Goal: Check status: Check status

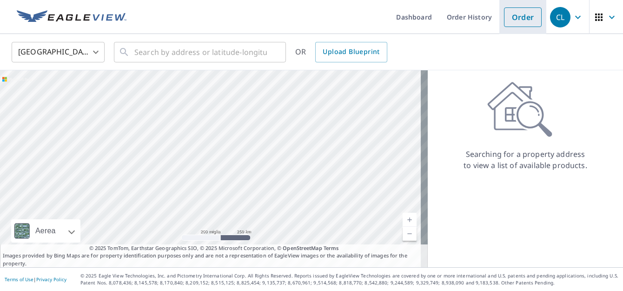
click at [523, 17] on link "Order" at bounding box center [523, 17] width 38 height 20
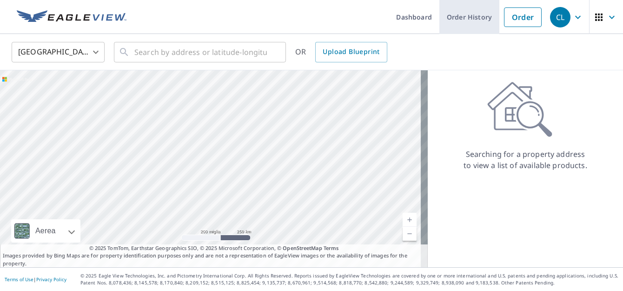
click at [471, 22] on link "Order History" at bounding box center [469, 17] width 60 height 34
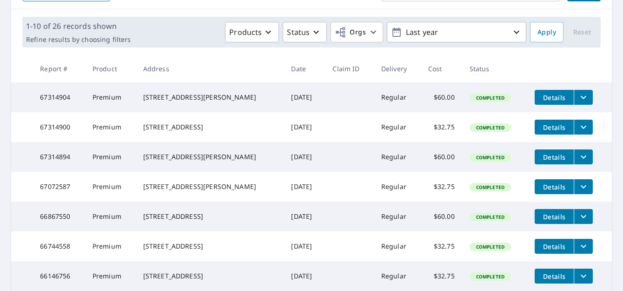
scroll to position [139, 0]
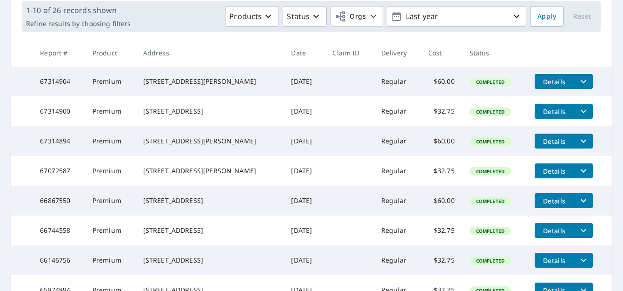
click at [540, 205] on span "Details" at bounding box center [554, 200] width 28 height 9
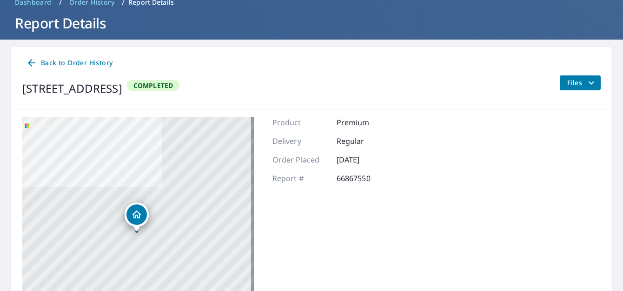
scroll to position [139, 0]
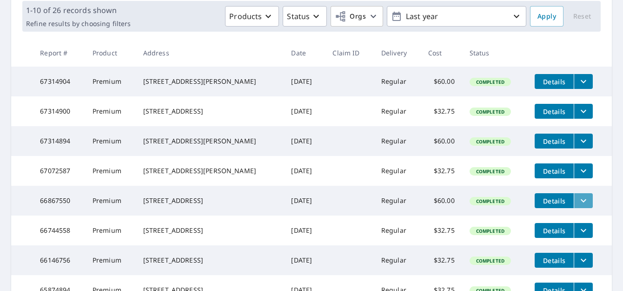
click at [578, 206] on icon "filesDropdownBtn-66867550" at bounding box center [583, 200] width 11 height 11
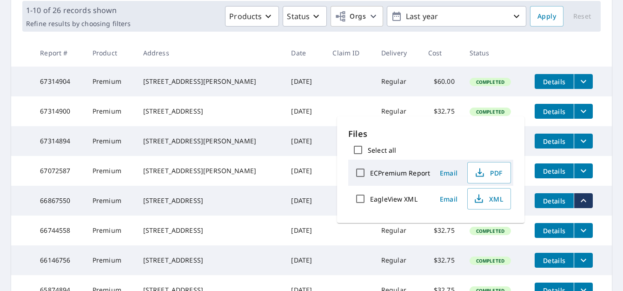
click at [549, 205] on span "Details" at bounding box center [554, 200] width 28 height 9
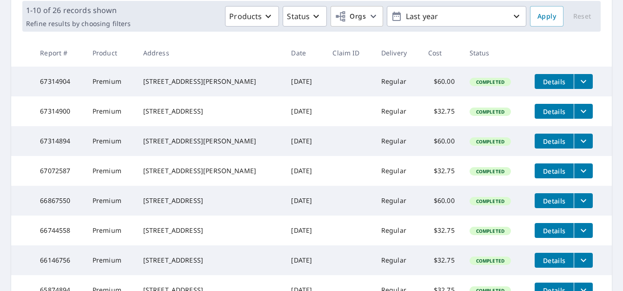
click at [477, 204] on span "Completed" at bounding box center [490, 201] width 40 height 7
click at [578, 206] on icon "filesDropdownBtn-66867550" at bounding box center [583, 200] width 11 height 11
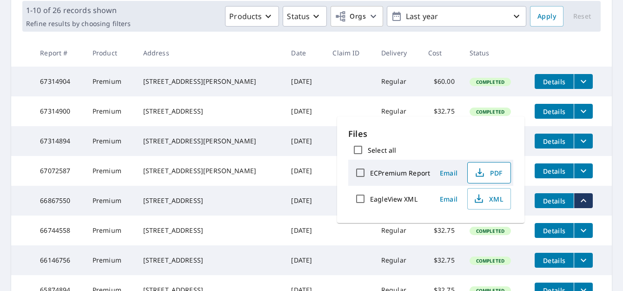
click at [496, 170] on span "PDF" at bounding box center [488, 172] width 30 height 11
